Goal: Complete application form

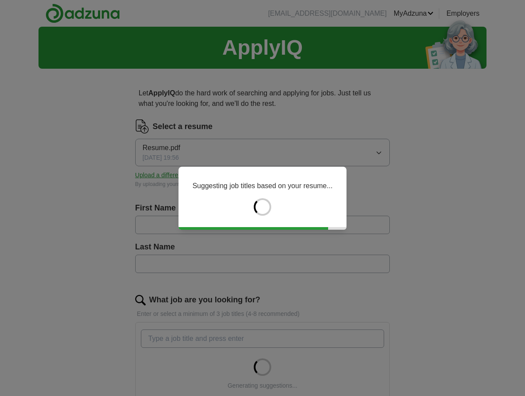
type input "*****"
type input "****"
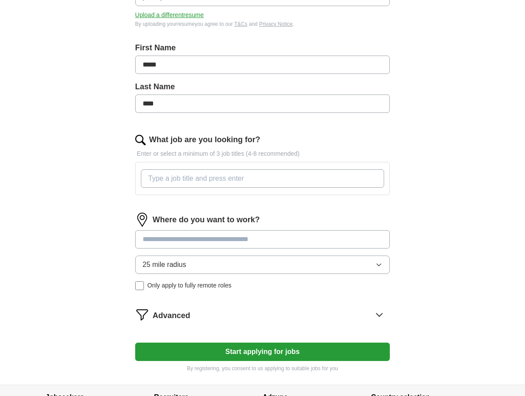
scroll to position [161, 0]
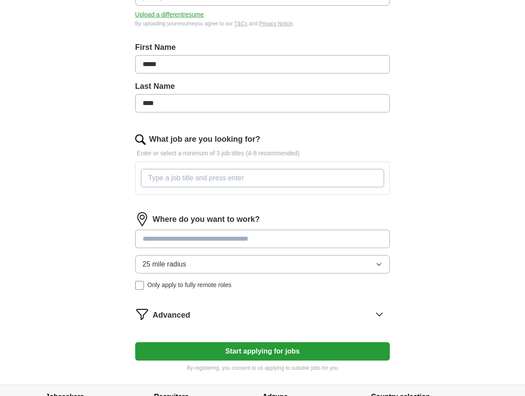
click at [292, 180] on input "What job are you looking for?" at bounding box center [262, 178] width 243 height 18
type input "r"
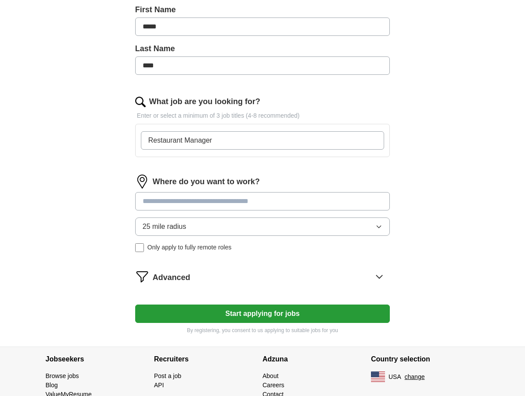
scroll to position [206, 0]
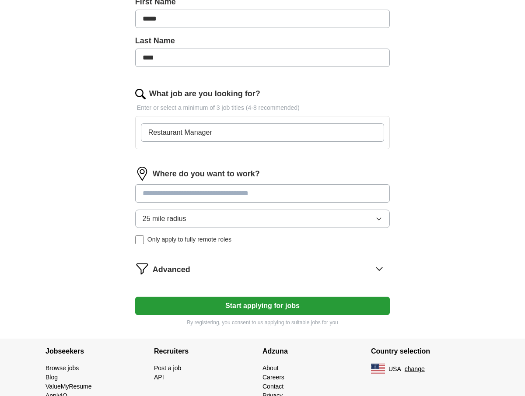
click at [227, 198] on input at bounding box center [262, 193] width 255 height 18
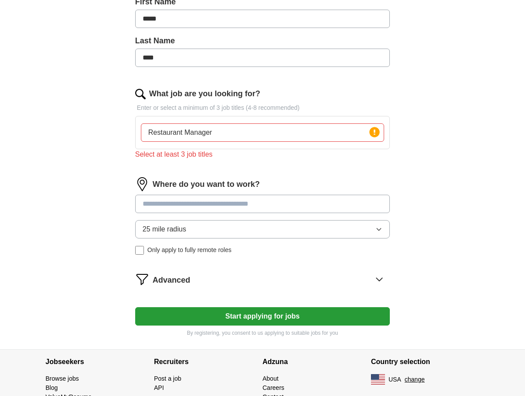
click at [249, 130] on input "Restaurant Manager" at bounding box center [262, 132] width 243 height 18
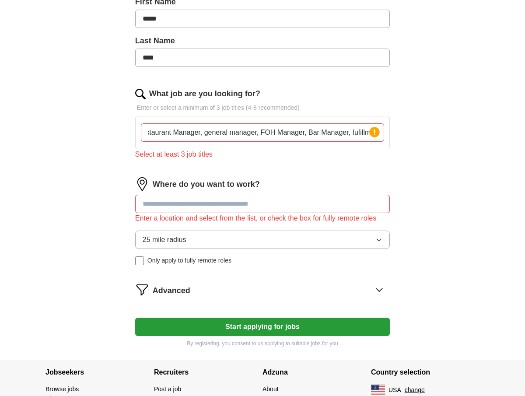
scroll to position [0, 14]
click at [356, 136] on input "Restaurant Manager, general manager, FOH Manager, Bar Manager, fufillment" at bounding box center [262, 132] width 243 height 18
click at [359, 136] on input "Restaurant Manager, general manager, FOH Manager, Bar Manager, fufillment" at bounding box center [262, 132] width 243 height 18
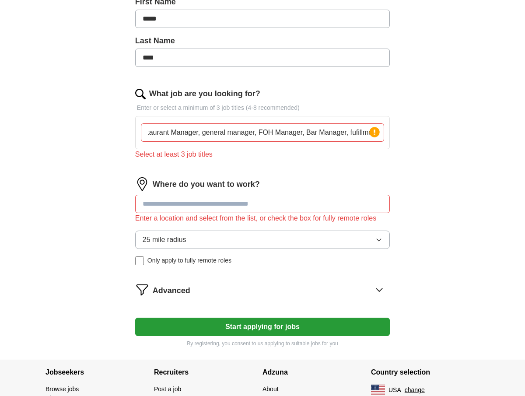
click at [359, 136] on input "Restaurant Manager, general manager, FOH Manager, Bar Manager, fufillment" at bounding box center [262, 132] width 243 height 18
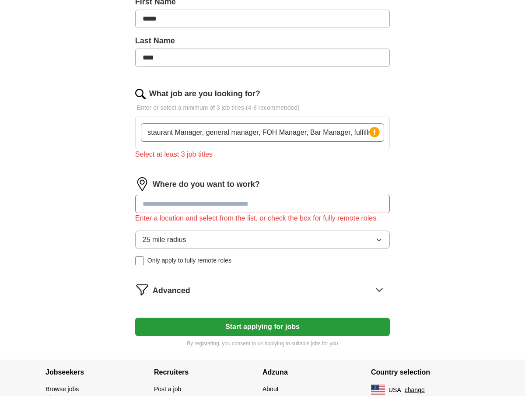
click at [336, 139] on input "Restaurant Manager, general manager, FOH Manager, Bar Manager, fulfillment" at bounding box center [262, 132] width 243 height 18
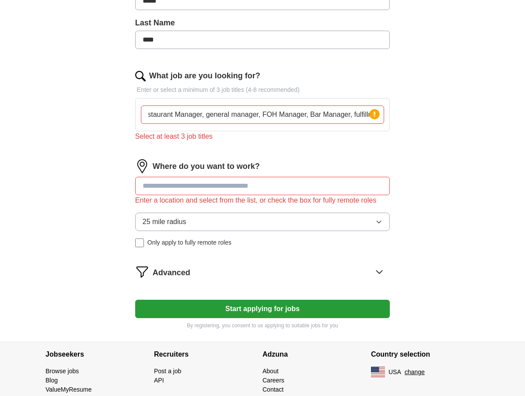
scroll to position [225, 0]
type input "Restaurant Manager, general manager, FOH Manager, Bar Manager, fulfillment"
click at [268, 186] on input at bounding box center [262, 185] width 255 height 18
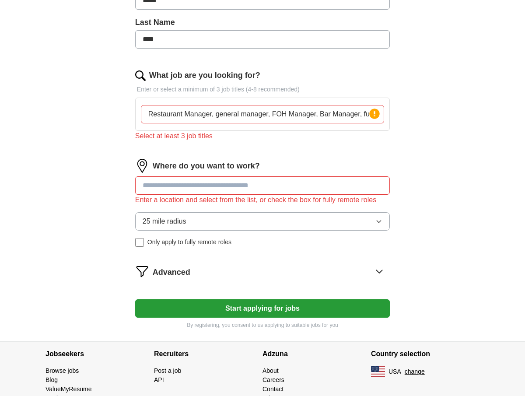
type input "*"
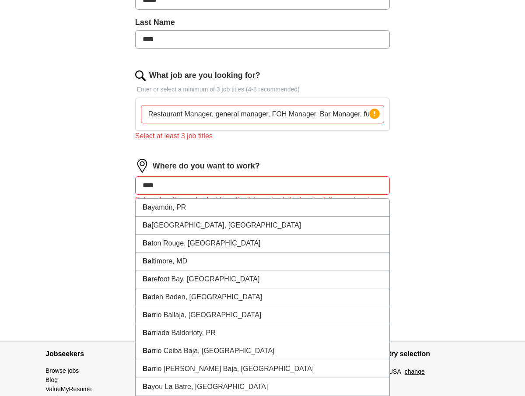
type input "*****"
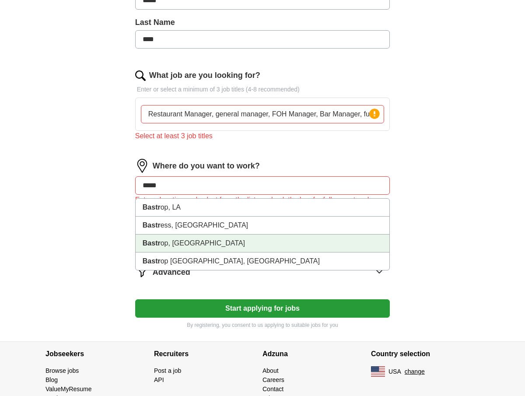
click at [260, 248] on li "Bastr op, [GEOGRAPHIC_DATA]" at bounding box center [263, 244] width 254 height 18
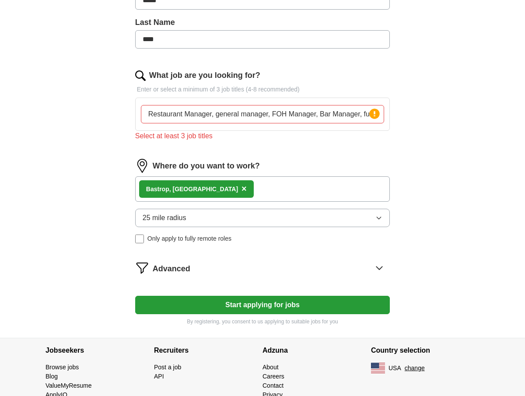
click at [242, 223] on button "25 mile radius" at bounding box center [262, 218] width 255 height 18
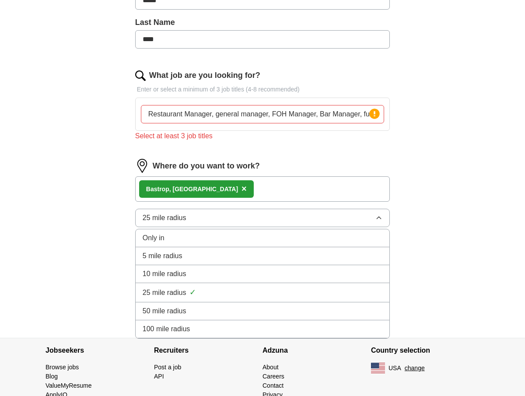
click at [224, 309] on div "50 mile radius" at bounding box center [263, 311] width 240 height 11
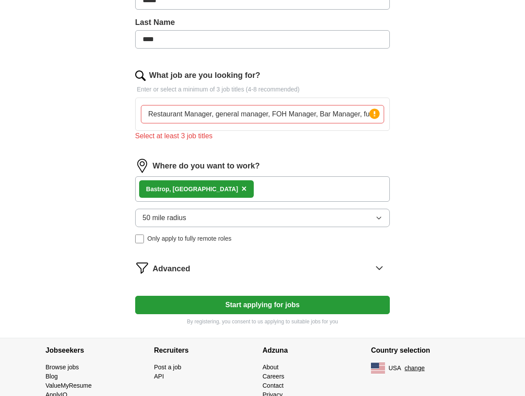
click at [253, 305] on button "Start applying for jobs" at bounding box center [262, 305] width 255 height 18
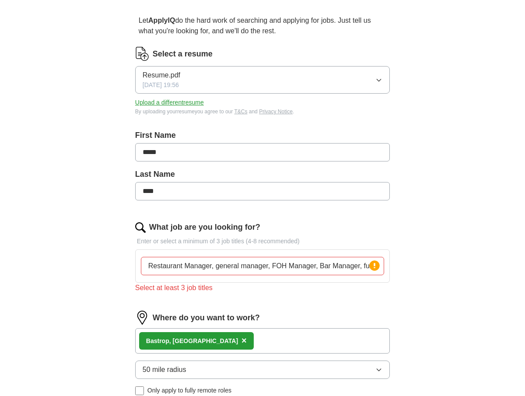
scroll to position [84, 0]
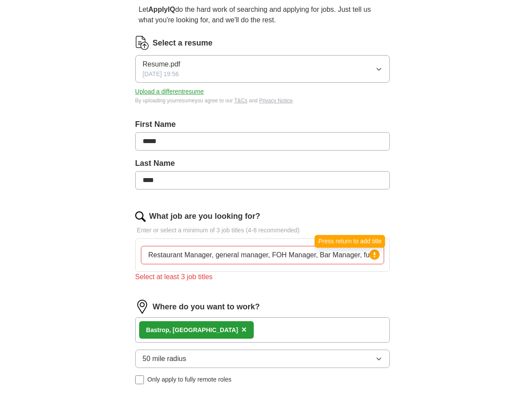
click at [374, 253] on icon at bounding box center [375, 254] width 2 height 5
click at [340, 261] on input "Restaurant Manager, general manager, FOH Manager, Bar Manager, fulfillment" at bounding box center [262, 255] width 243 height 18
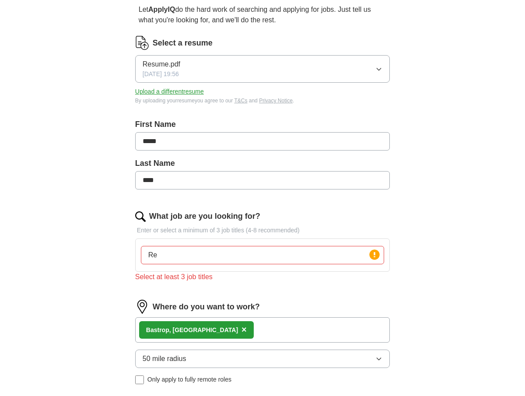
type input "R"
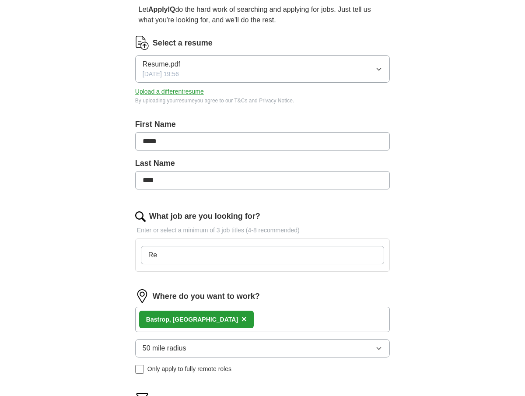
type input "R"
type input "m"
click at [273, 317] on div "Bastr op, [GEOGRAPHIC_DATA] ×" at bounding box center [262, 319] width 255 height 25
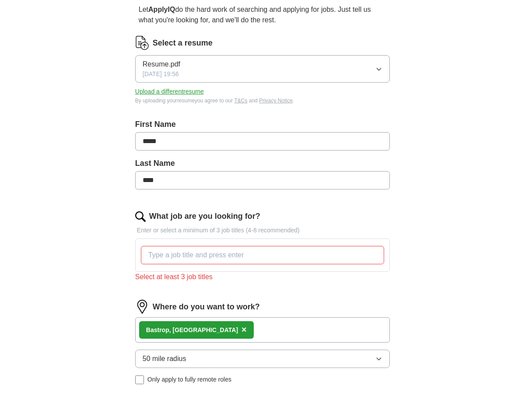
click at [265, 328] on div "Bastr op, [GEOGRAPHIC_DATA] ×" at bounding box center [262, 329] width 255 height 25
click at [246, 252] on input "What job are you looking for?" at bounding box center [262, 255] width 243 height 18
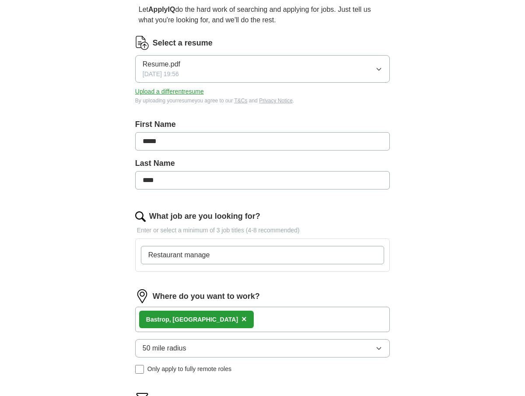
type input "Restaurant manager"
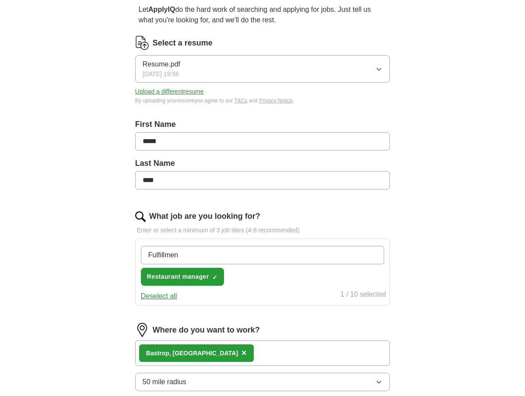
type input "Fulfillment"
type input "General Manager"
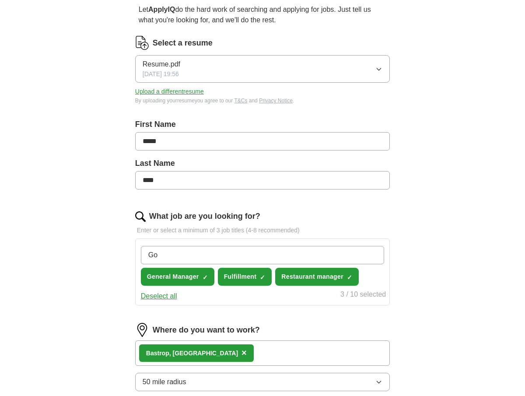
type input "G"
type input "FOH Manager"
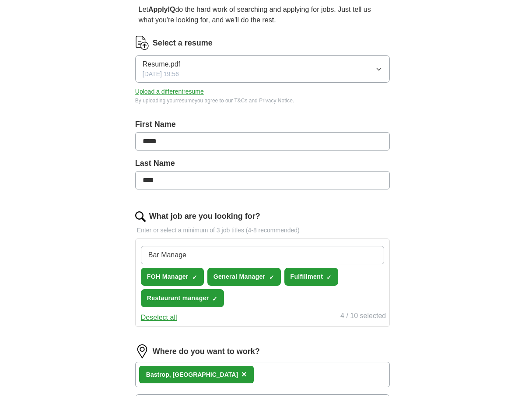
type input "Bar Manager"
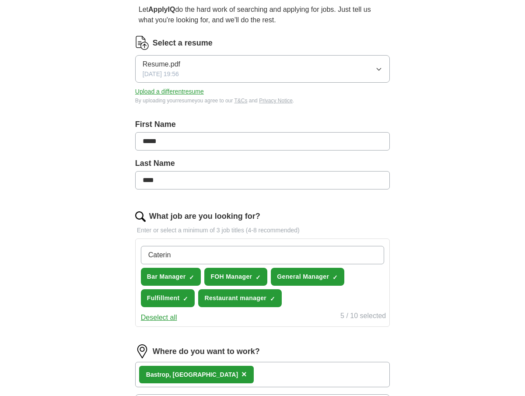
type input "Catering"
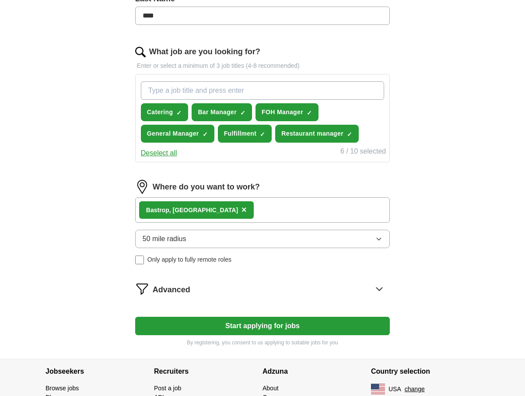
scroll to position [253, 0]
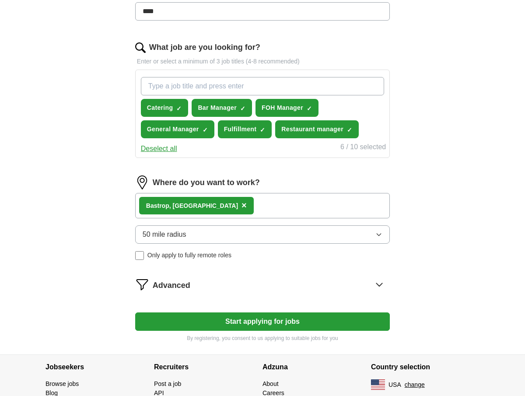
click at [298, 323] on button "Start applying for jobs" at bounding box center [262, 322] width 255 height 18
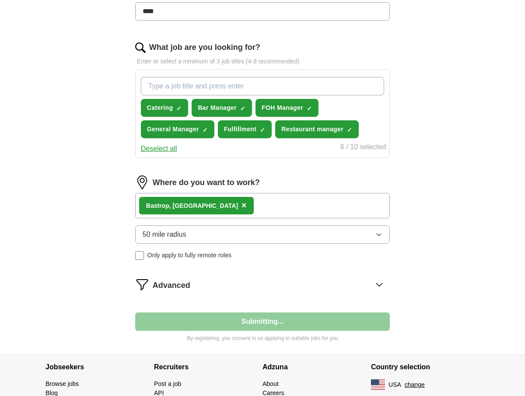
select select "**"
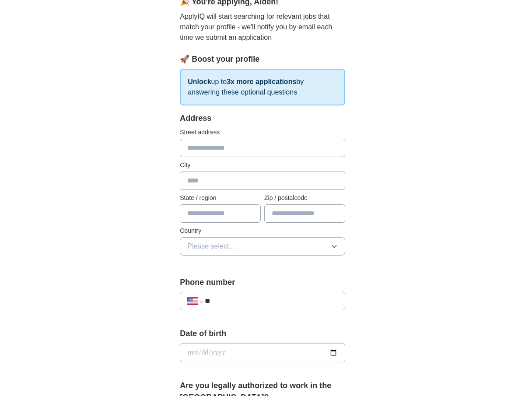
scroll to position [89, 0]
click at [285, 153] on input "text" at bounding box center [262, 147] width 165 height 18
type input "**********"
type input "*******"
type input "*"
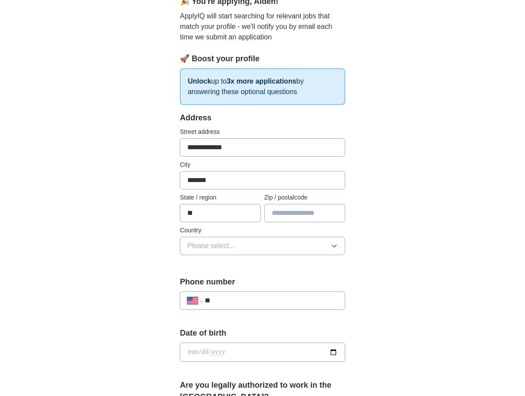
type input "**"
type input "*****"
click at [260, 243] on button "Please select..." at bounding box center [262, 246] width 165 height 18
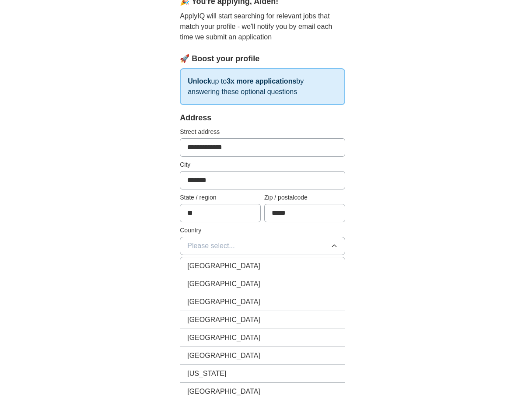
click at [260, 283] on div "[GEOGRAPHIC_DATA]" at bounding box center [262, 284] width 151 height 11
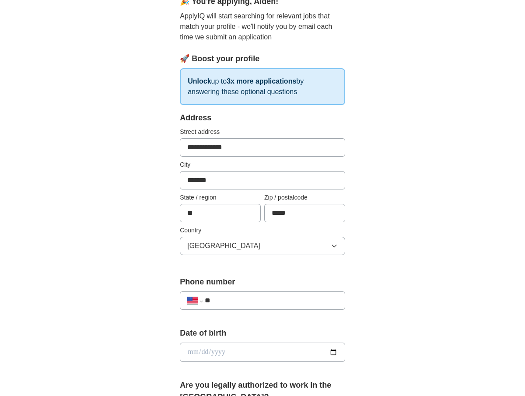
click at [257, 307] on div "**********" at bounding box center [262, 301] width 165 height 18
click at [261, 300] on input "**" at bounding box center [271, 301] width 133 height 11
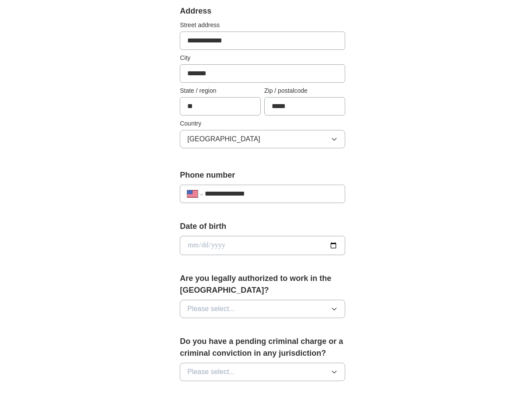
scroll to position [197, 0]
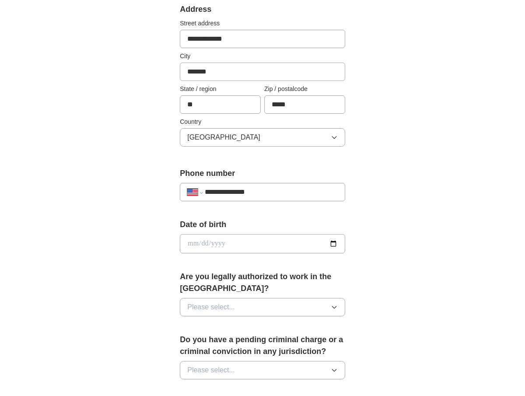
type input "**********"
click at [248, 246] on input "date" at bounding box center [262, 243] width 165 height 19
type input "**********"
click at [259, 309] on button "Please select..." at bounding box center [262, 307] width 165 height 18
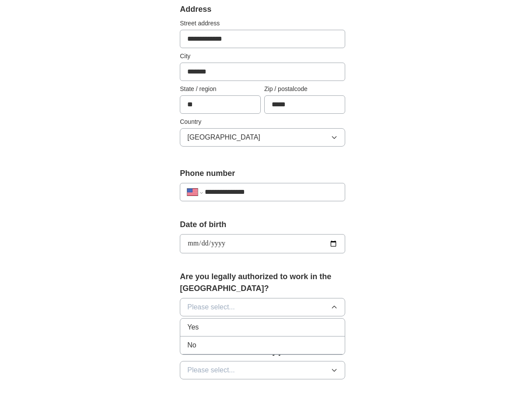
click at [251, 331] on div "Yes" at bounding box center [262, 327] width 151 height 11
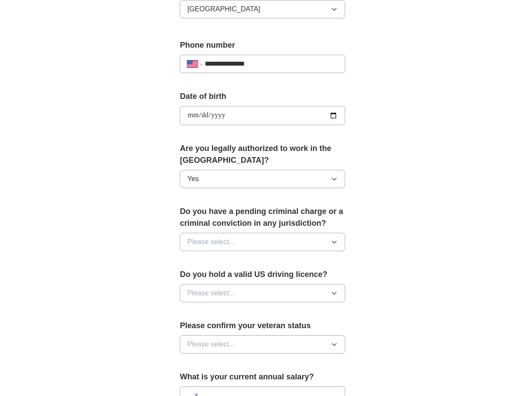
scroll to position [338, 0]
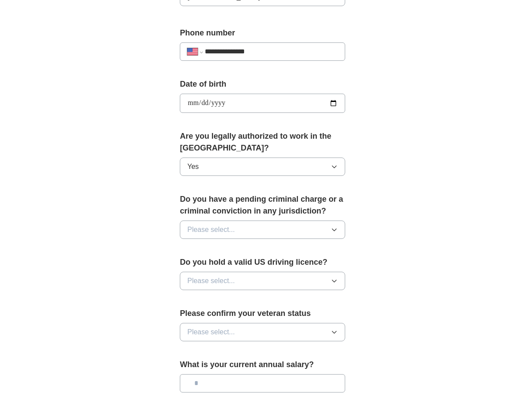
click at [261, 226] on button "Please select..." at bounding box center [262, 230] width 165 height 18
click at [250, 269] on div "No" at bounding box center [262, 268] width 151 height 11
click at [246, 281] on button "Please select..." at bounding box center [262, 281] width 165 height 18
click at [244, 294] on li "Yes" at bounding box center [262, 301] width 165 height 18
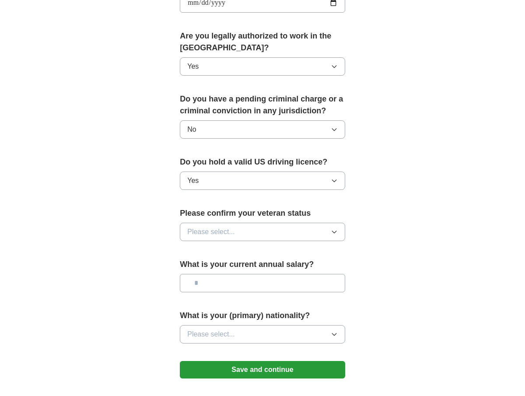
scroll to position [440, 0]
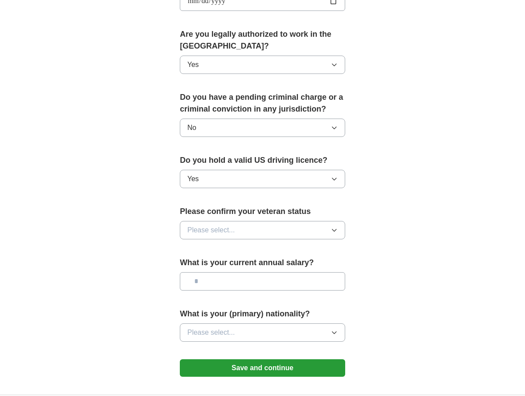
click at [256, 234] on button "Please select..." at bounding box center [262, 230] width 165 height 18
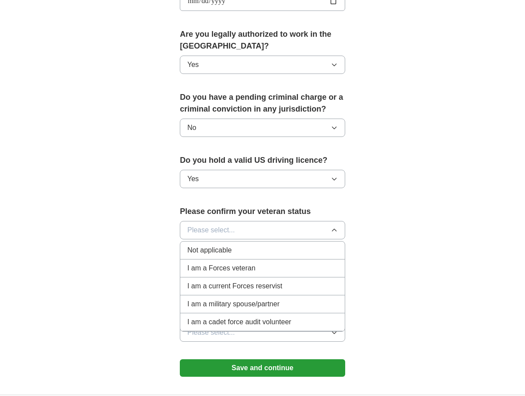
click at [275, 256] on li "Not applicable" at bounding box center [262, 251] width 165 height 18
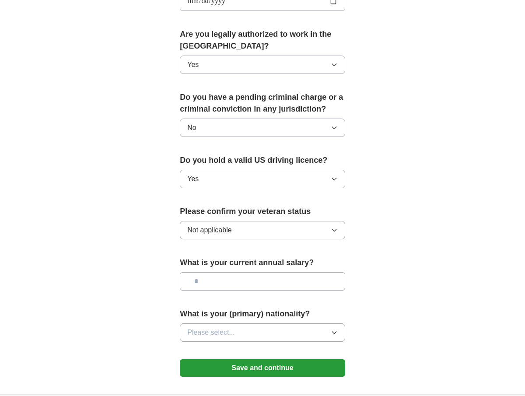
click at [272, 282] on input "text" at bounding box center [262, 281] width 165 height 18
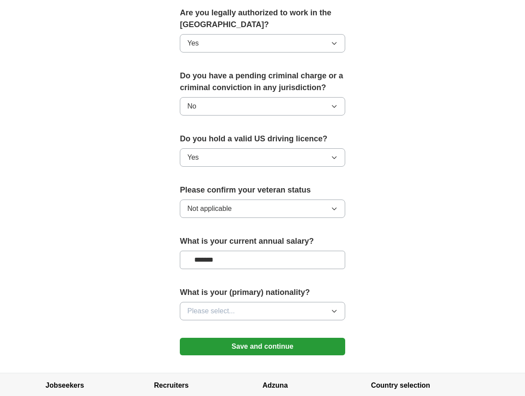
scroll to position [473, 0]
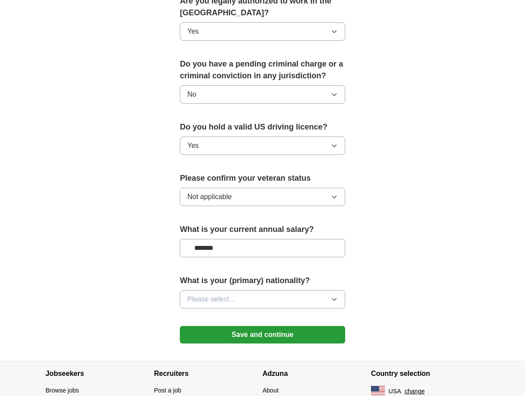
type input "*******"
click at [260, 303] on button "Please select..." at bounding box center [262, 299] width 165 height 18
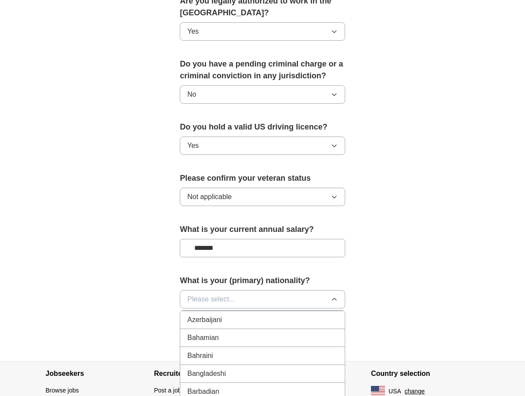
scroll to position [0, 0]
click at [244, 323] on div "American" at bounding box center [262, 319] width 151 height 11
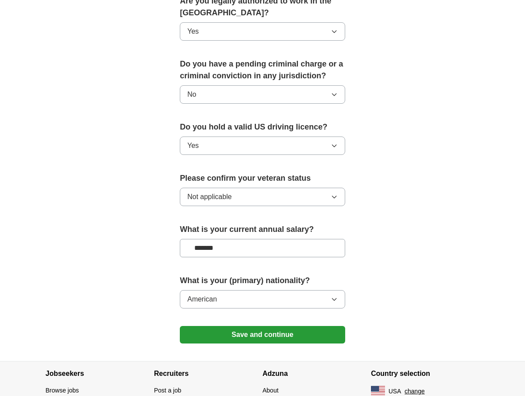
click at [253, 335] on button "Save and continue" at bounding box center [262, 335] width 165 height 18
